Goal: Information Seeking & Learning: Learn about a topic

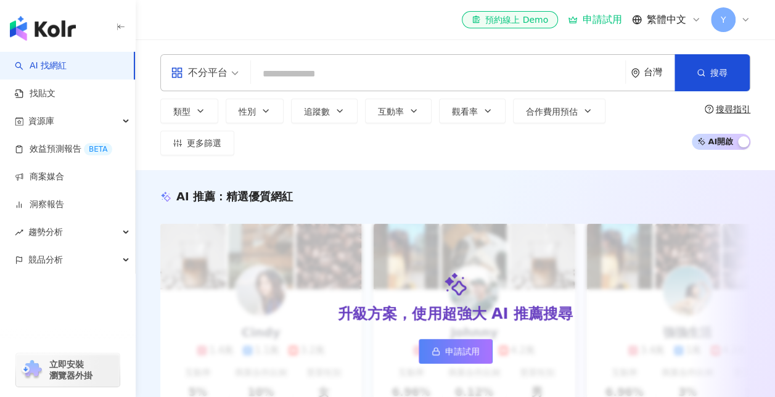
type input "*********"
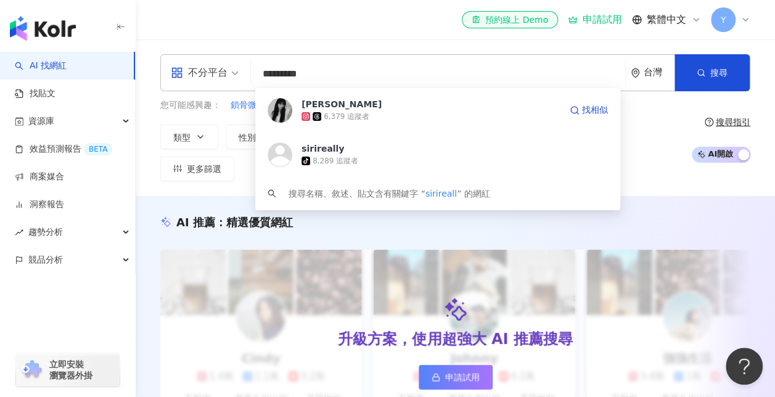
click at [358, 113] on div "6,379 追蹤者" at bounding box center [347, 117] width 46 height 10
